Goal: Task Accomplishment & Management: Manage account settings

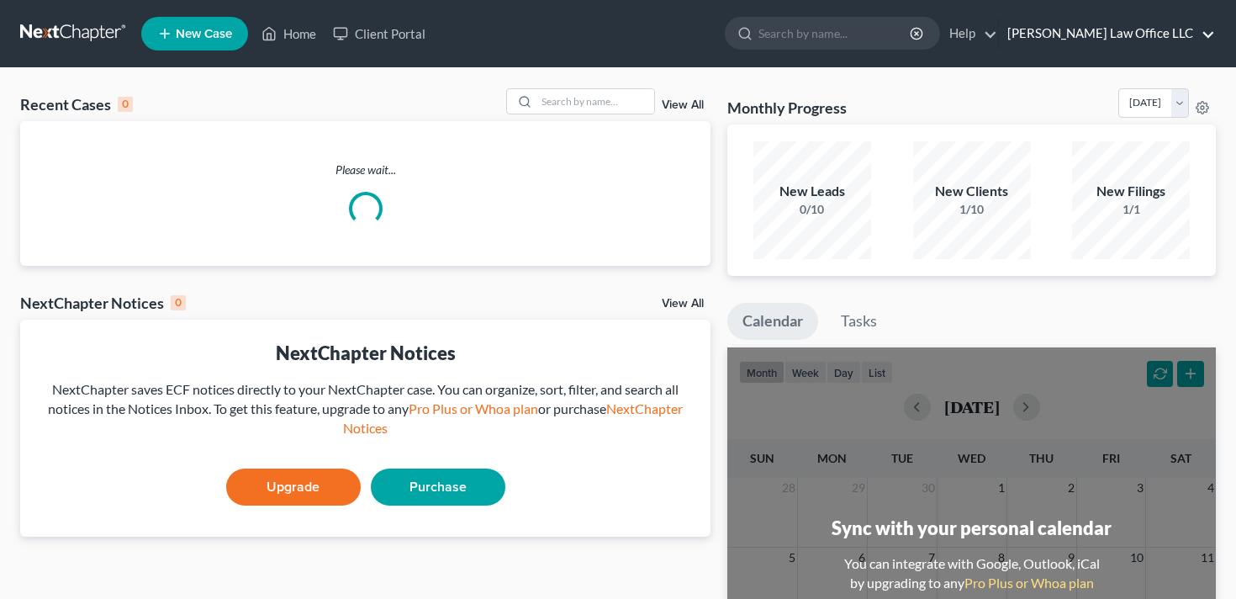
click at [1211, 43] on link "Blondin Law Office LLC" at bounding box center [1107, 34] width 216 height 30
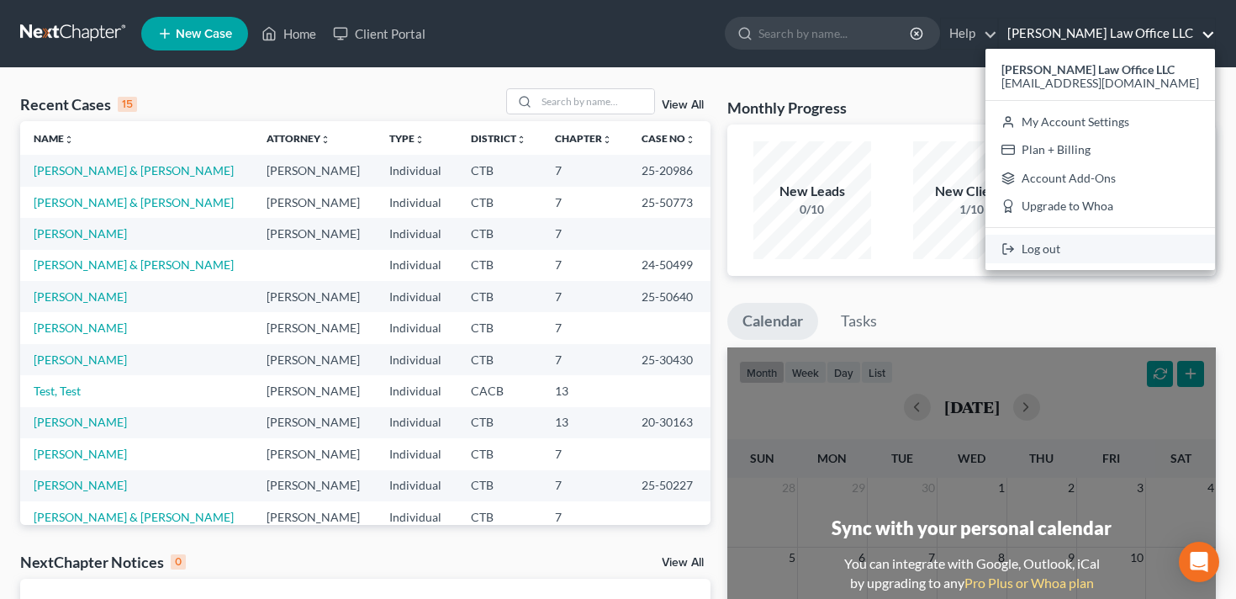
click at [1111, 247] on link "Log out" at bounding box center [1101, 249] width 230 height 29
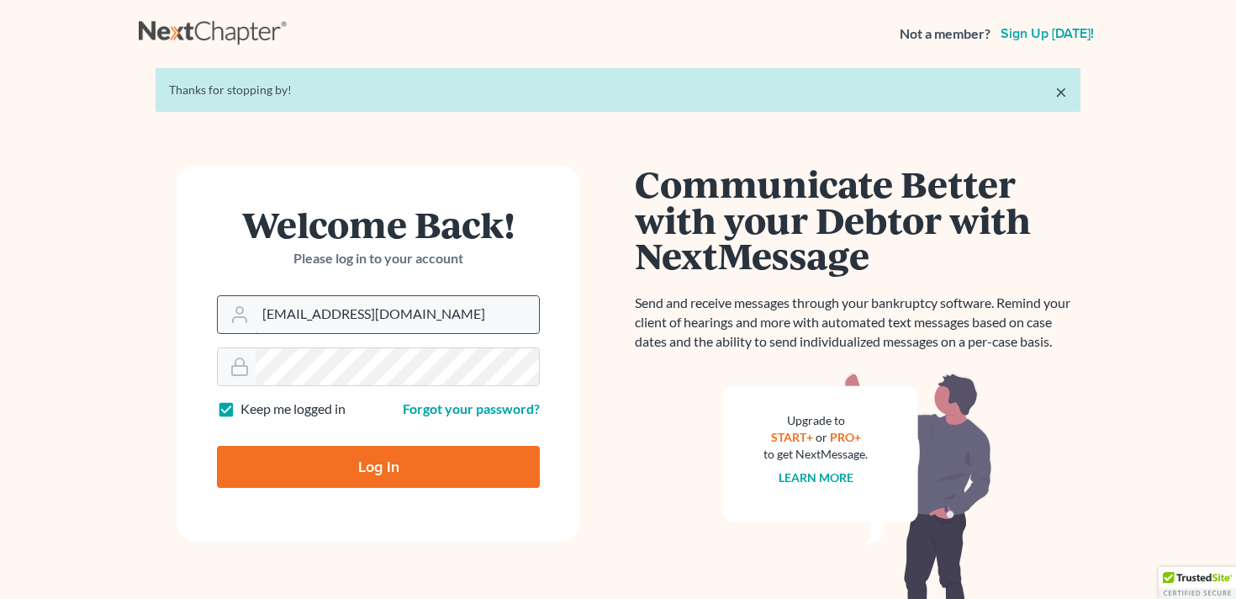
click at [391, 315] on input "[EMAIL_ADDRESS][DOMAIN_NAME]" at bounding box center [397, 314] width 283 height 37
type input "[EMAIL_ADDRESS][DOMAIN_NAME]"
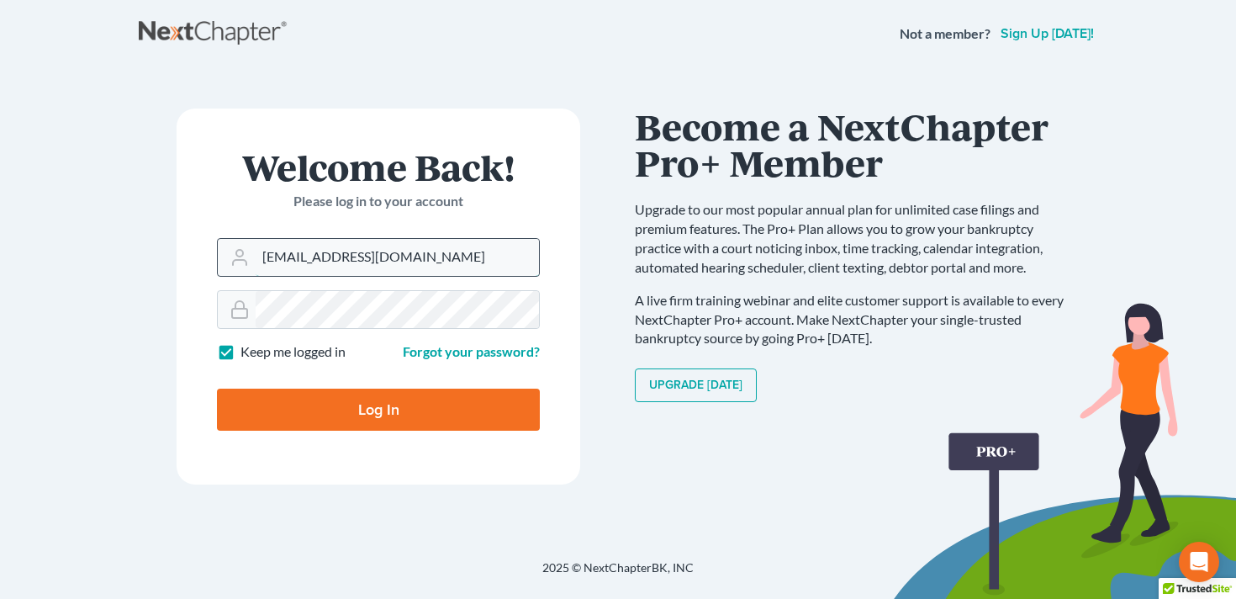
click at [453, 262] on input "[EMAIL_ADDRESS][DOMAIN_NAME]" at bounding box center [397, 257] width 283 height 37
click at [393, 394] on input "Log In" at bounding box center [378, 410] width 323 height 42
type input "Thinking..."
